Goal: Transaction & Acquisition: Register for event/course

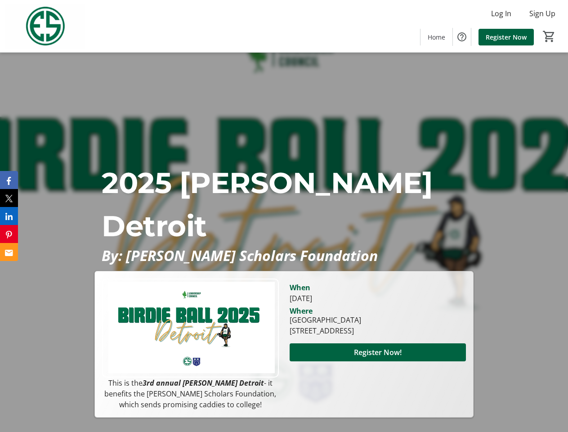
click at [284, 216] on p "2025 [PERSON_NAME] Detroit" at bounding box center [284, 204] width 364 height 86
click at [45, 26] on img at bounding box center [45, 26] width 80 height 45
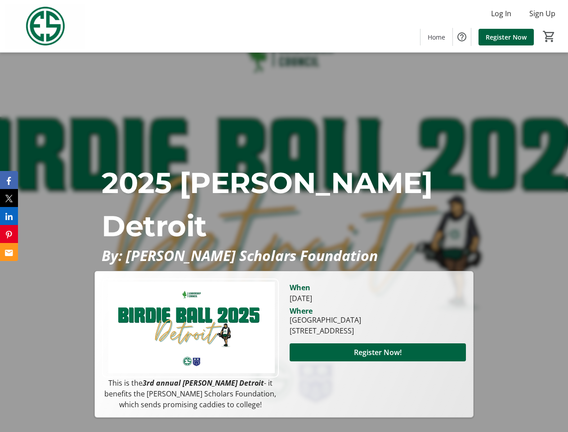
click at [549, 36] on mat-icon "0" at bounding box center [549, 36] width 13 height 13
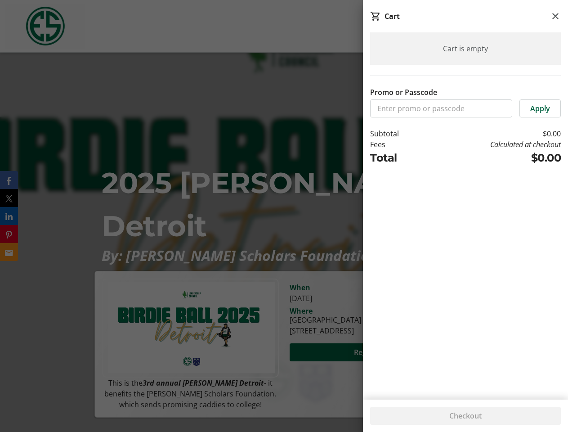
click at [378, 363] on div "Cart is empty Promo or Passcode Apply Subtotal $0.00 Fees Calculated at checkou…" at bounding box center [465, 210] width 205 height 356
